Goal: Information Seeking & Learning: Understand process/instructions

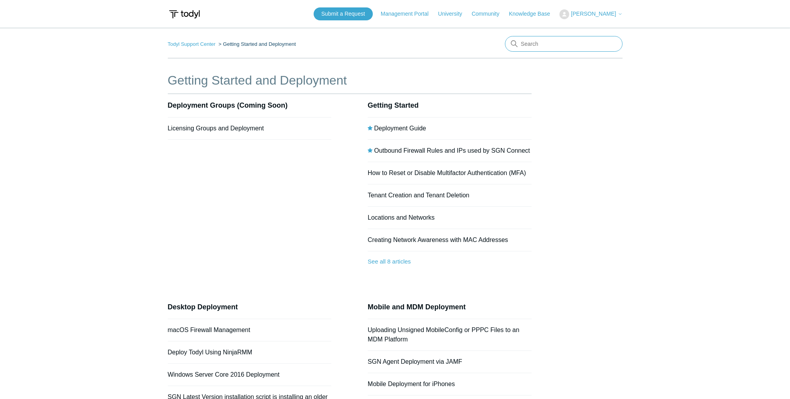
click at [533, 45] on input "Search" at bounding box center [564, 44] width 118 height 16
type input "cancel"
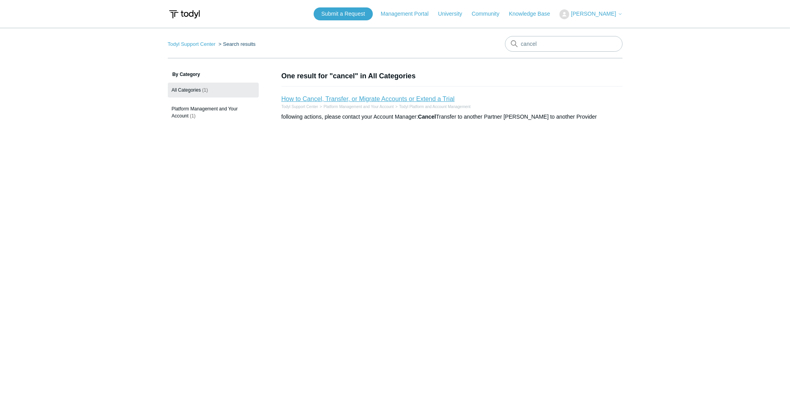
click at [365, 98] on link "How to Cancel, Transfer, or Migrate Accounts or Extend a Trial" at bounding box center [367, 99] width 173 height 7
